Goal: Information Seeking & Learning: Learn about a topic

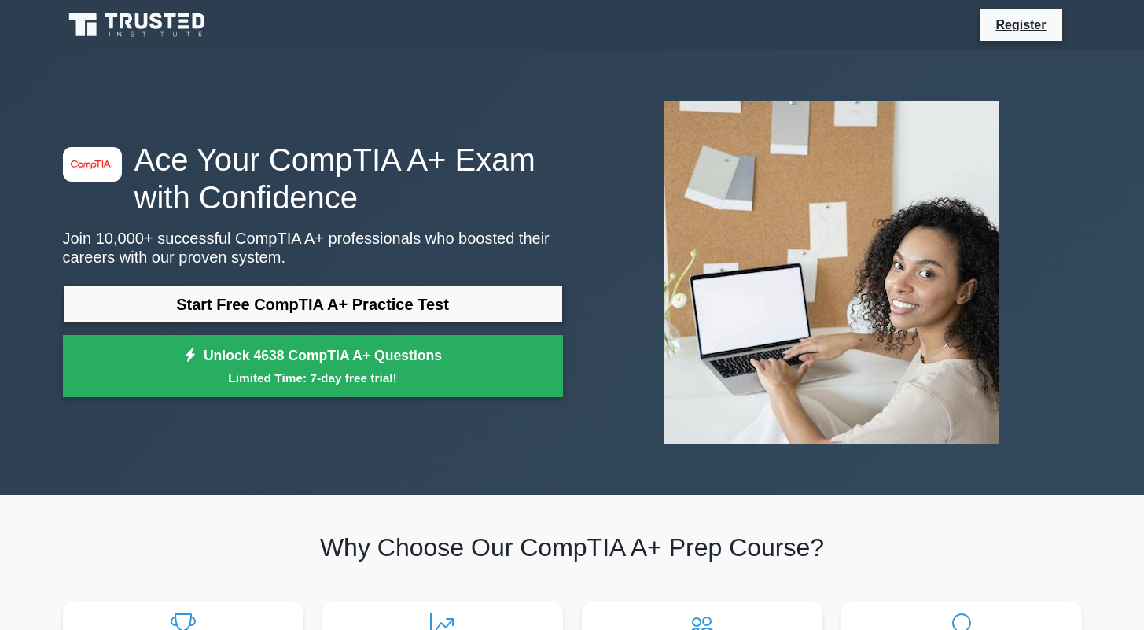
click at [227, 300] on link "Start Free CompTIA A+ Practice Test" at bounding box center [313, 304] width 500 height 38
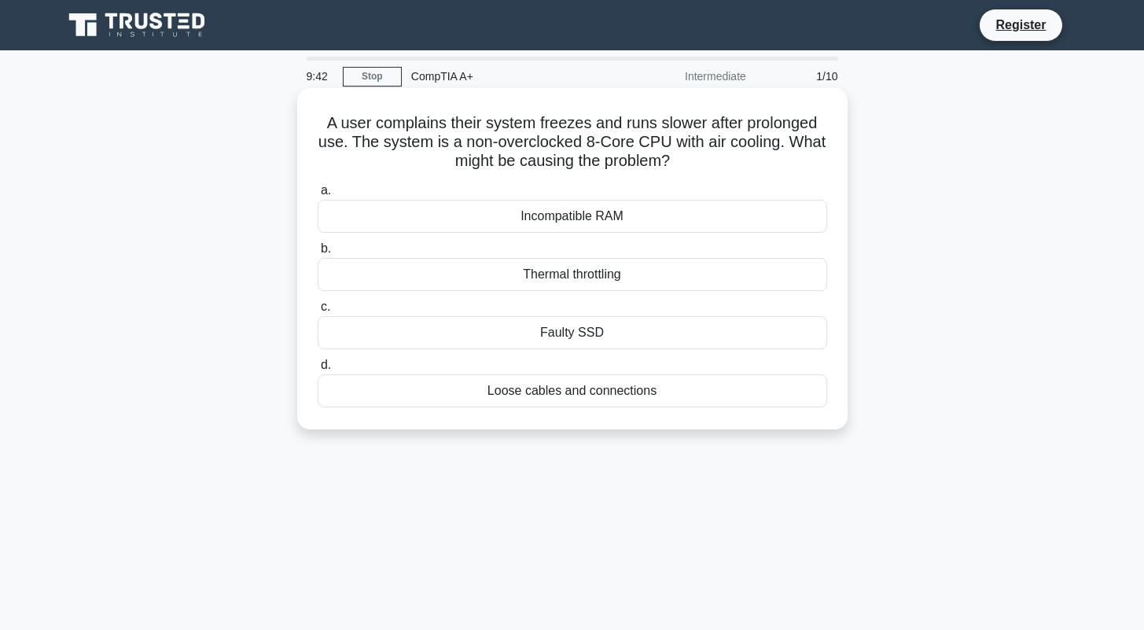
click at [428, 274] on div "Thermal throttling" at bounding box center [572, 274] width 509 height 33
click at [318, 254] on input "b. Thermal throttling" at bounding box center [318, 249] width 0 height 10
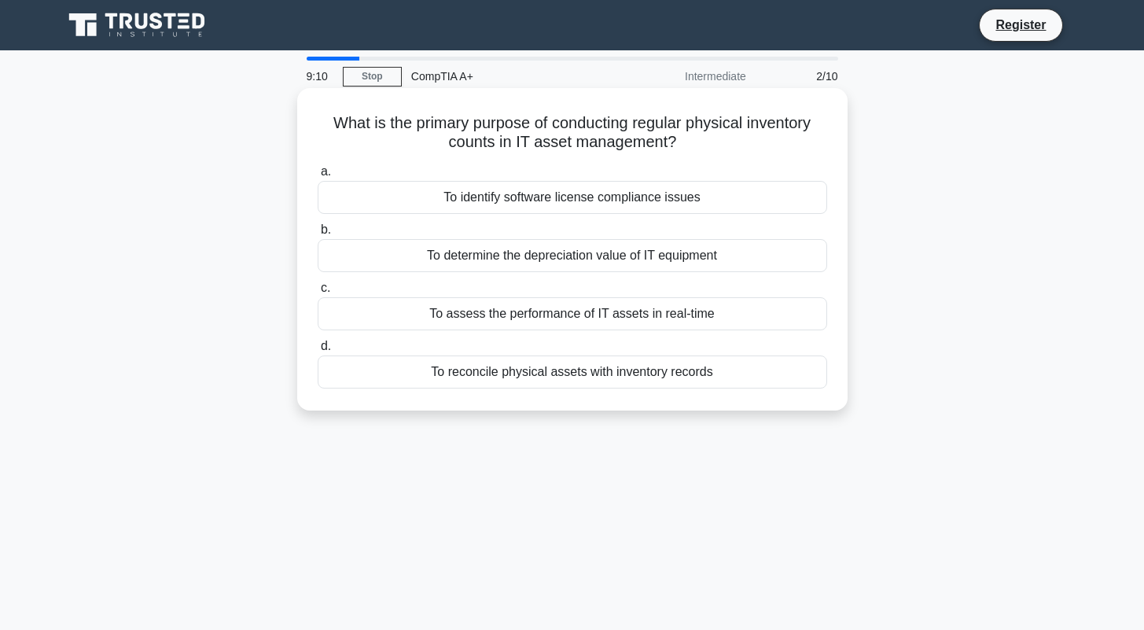
click at [556, 253] on div "To determine the depreciation value of IT equipment" at bounding box center [572, 255] width 509 height 33
click at [318, 235] on input "b. To determine the depreciation value of IT equipment" at bounding box center [318, 230] width 0 height 10
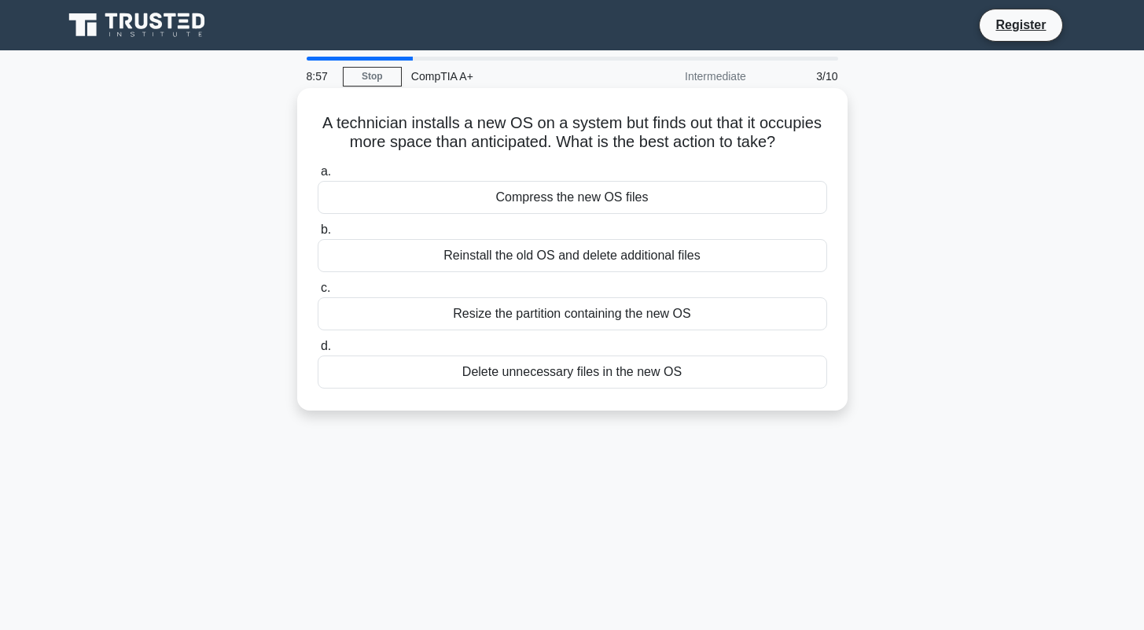
click at [576, 318] on div "Resize the partition containing the new OS" at bounding box center [572, 313] width 509 height 33
click at [318, 293] on input "c. Resize the partition containing the new OS" at bounding box center [318, 288] width 0 height 10
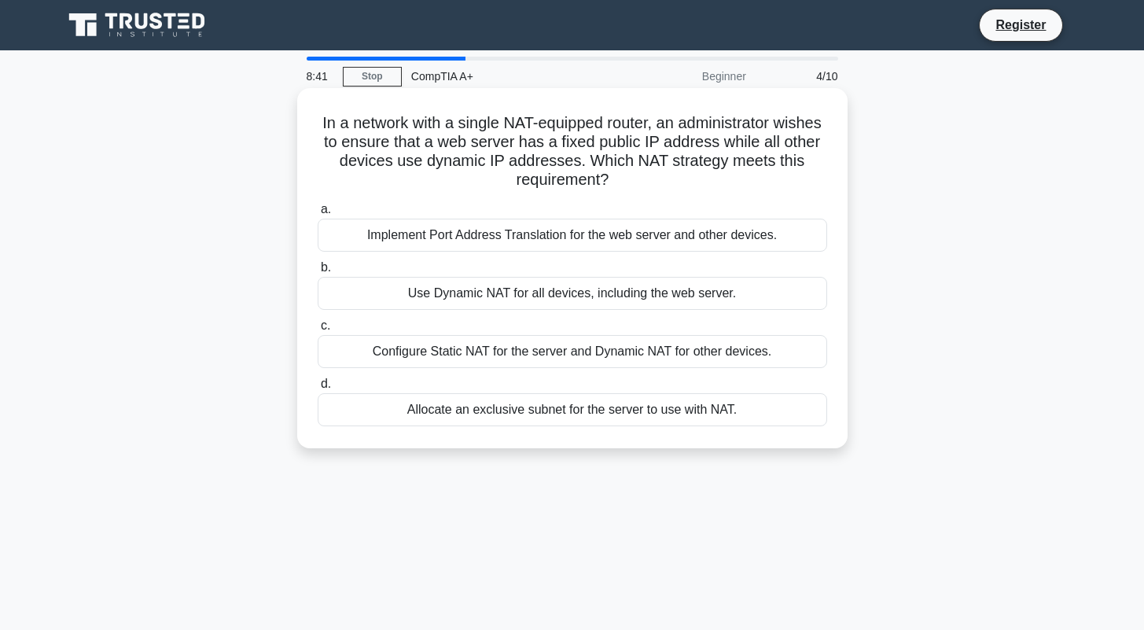
click at [577, 351] on div "Configure Static NAT for the server and Dynamic NAT for other devices." at bounding box center [572, 351] width 509 height 33
click at [318, 331] on input "c. Configure Static NAT for the server and Dynamic NAT for other devices." at bounding box center [318, 326] width 0 height 10
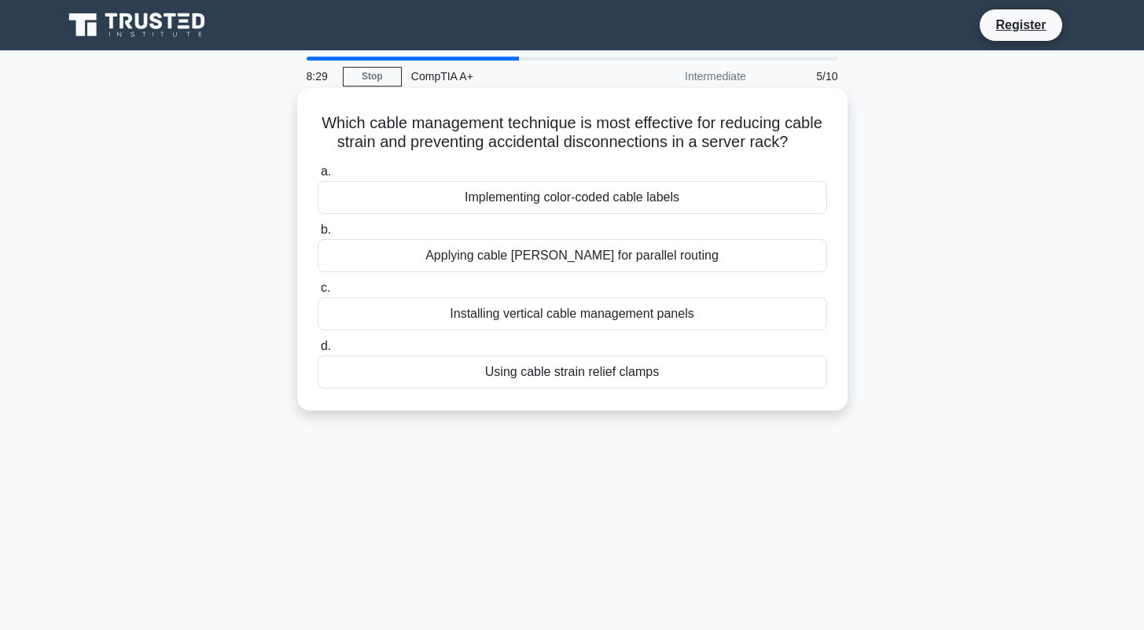
click at [600, 199] on div "Implementing color-coded cable labels" at bounding box center [572, 197] width 509 height 33
click at [318, 177] on input "a. Implementing color-coded cable labels" at bounding box center [318, 172] width 0 height 10
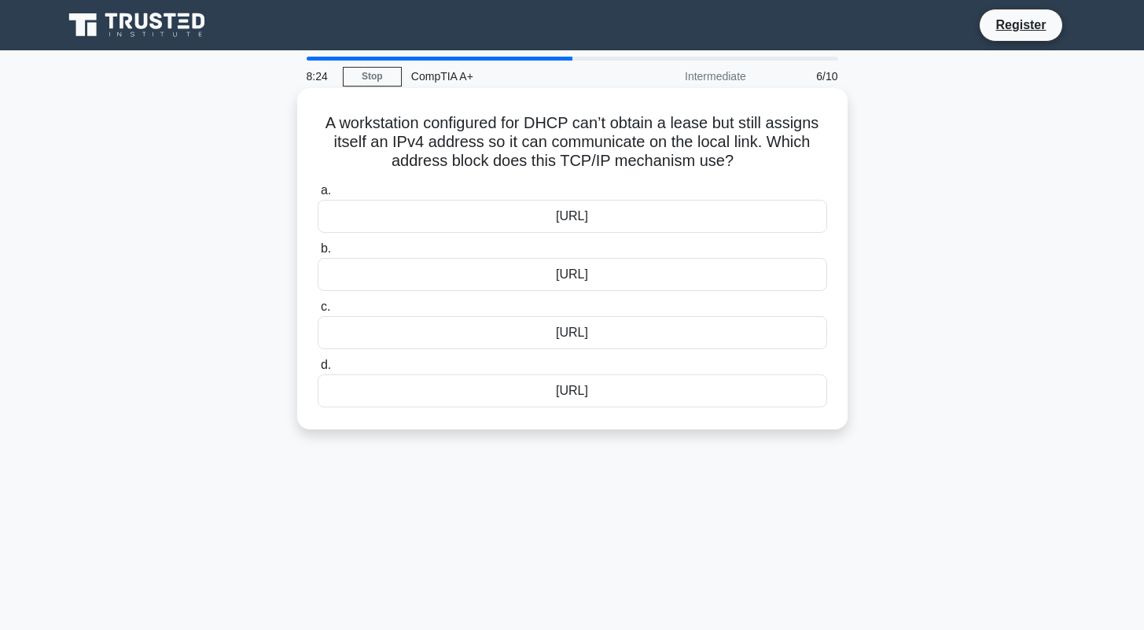
click at [608, 332] on div "192.0.2.0/24" at bounding box center [572, 332] width 509 height 33
click at [318, 312] on input "c. 192.0.2.0/24" at bounding box center [318, 307] width 0 height 10
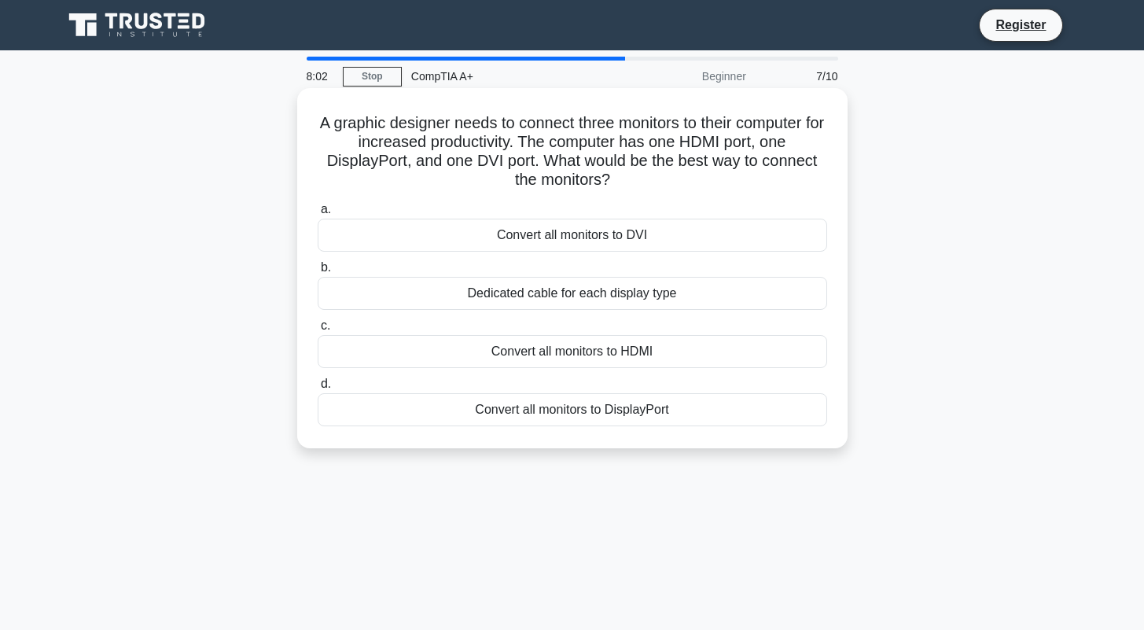
click at [590, 415] on div "Convert all monitors to DisplayPort" at bounding box center [572, 409] width 509 height 33
click at [318, 389] on input "d. Convert all monitors to DisplayPort" at bounding box center [318, 384] width 0 height 10
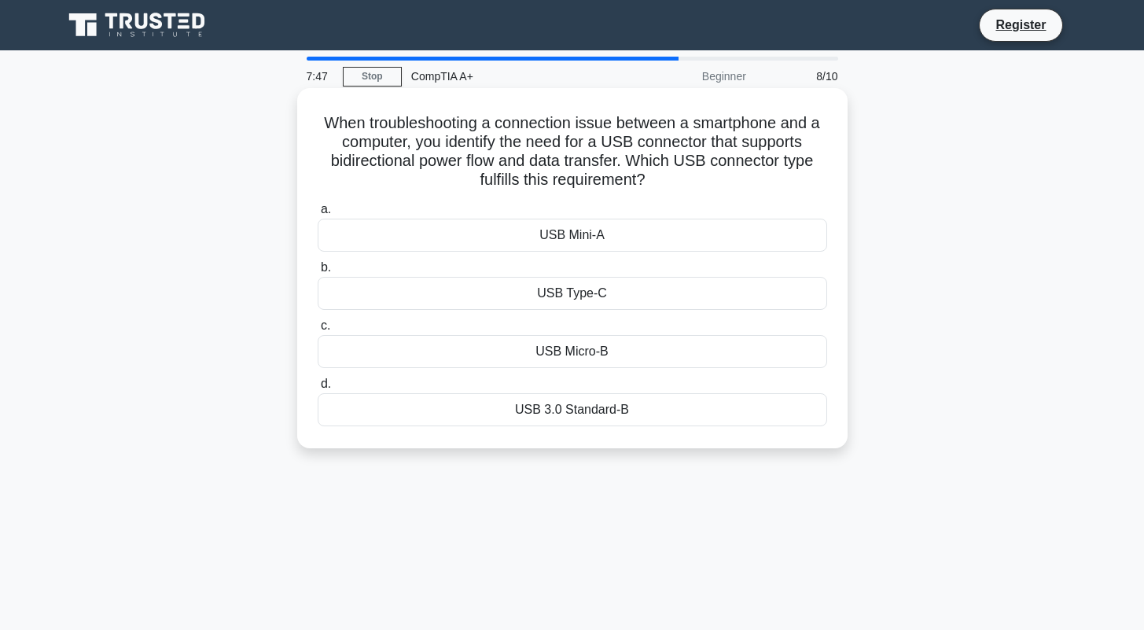
click at [600, 294] on div "USB Type-C" at bounding box center [572, 293] width 509 height 33
click at [318, 273] on input "b. USB Type-C" at bounding box center [318, 268] width 0 height 10
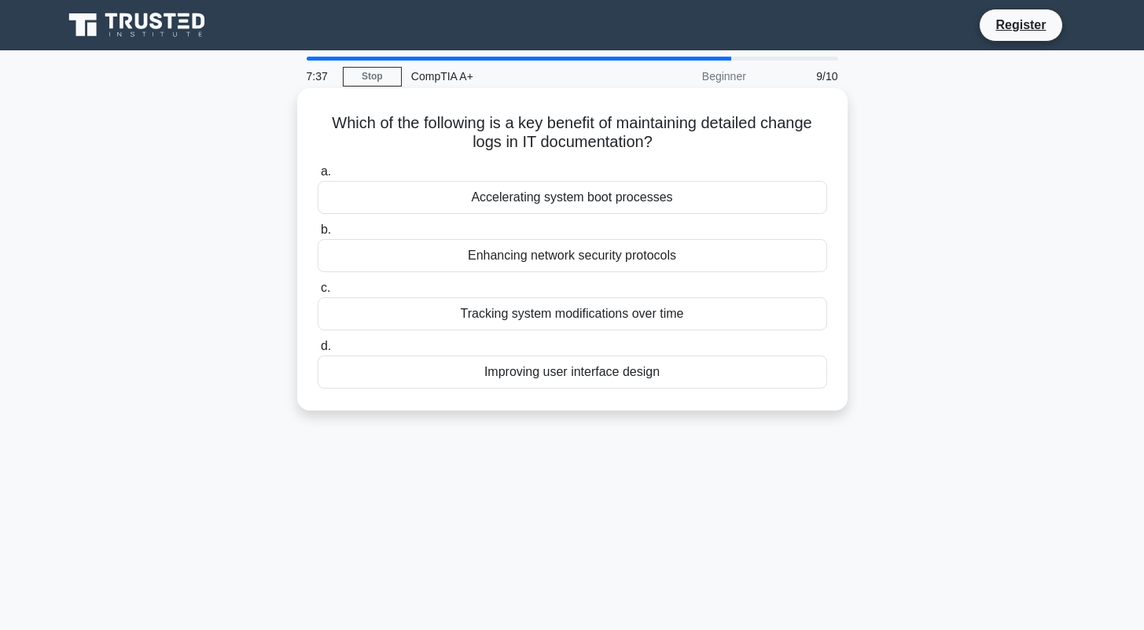
click at [603, 313] on div "Tracking system modifications over time" at bounding box center [572, 313] width 509 height 33
click at [318, 293] on input "c. Tracking system modifications over time" at bounding box center [318, 288] width 0 height 10
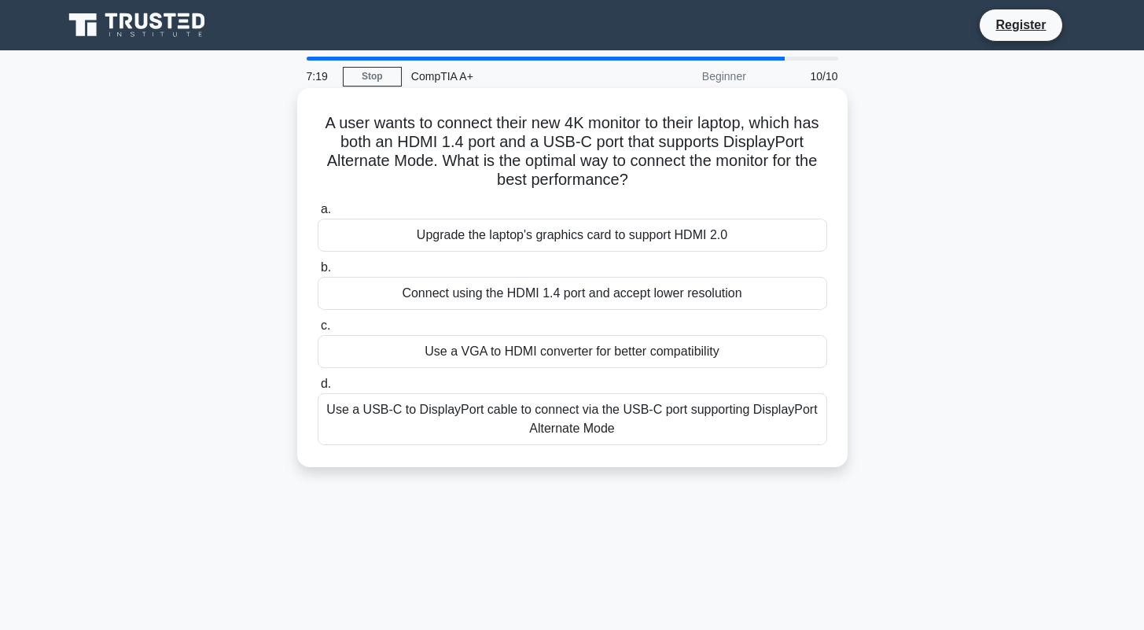
click at [576, 419] on div "Use a USB-C to DisplayPort cable to connect via the USB-C port supporting Displ…" at bounding box center [572, 419] width 509 height 52
click at [318, 389] on input "d. Use a USB-C to DisplayPort cable to connect via the USB-C port supporting Di…" at bounding box center [318, 384] width 0 height 10
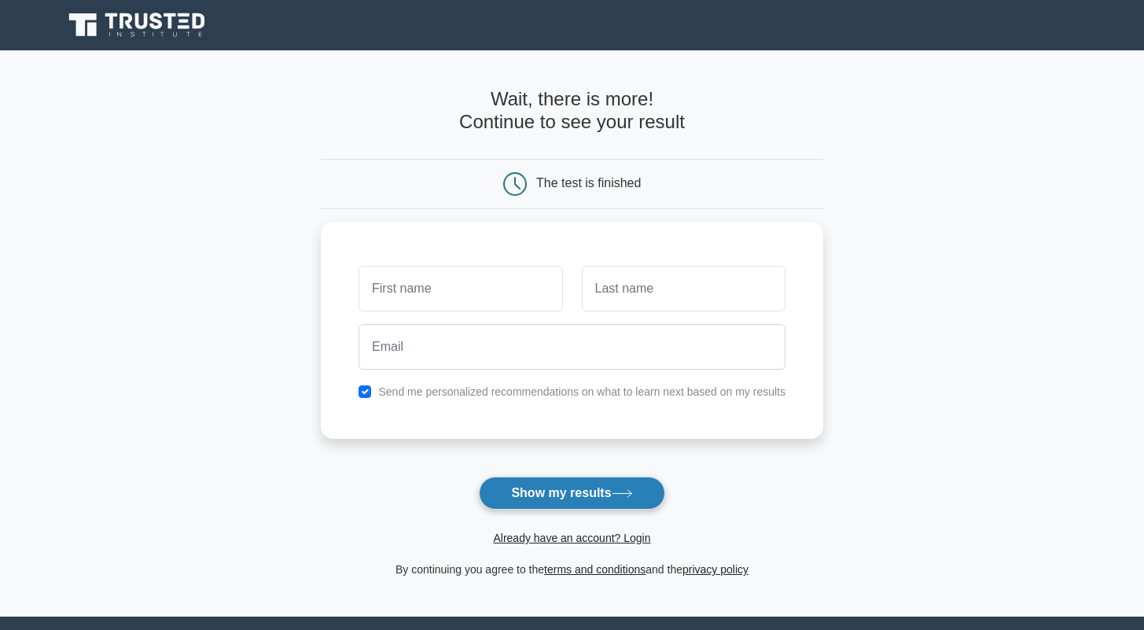
click at [560, 490] on button "Show my results" at bounding box center [572, 492] width 186 height 33
